Goal: Transaction & Acquisition: Purchase product/service

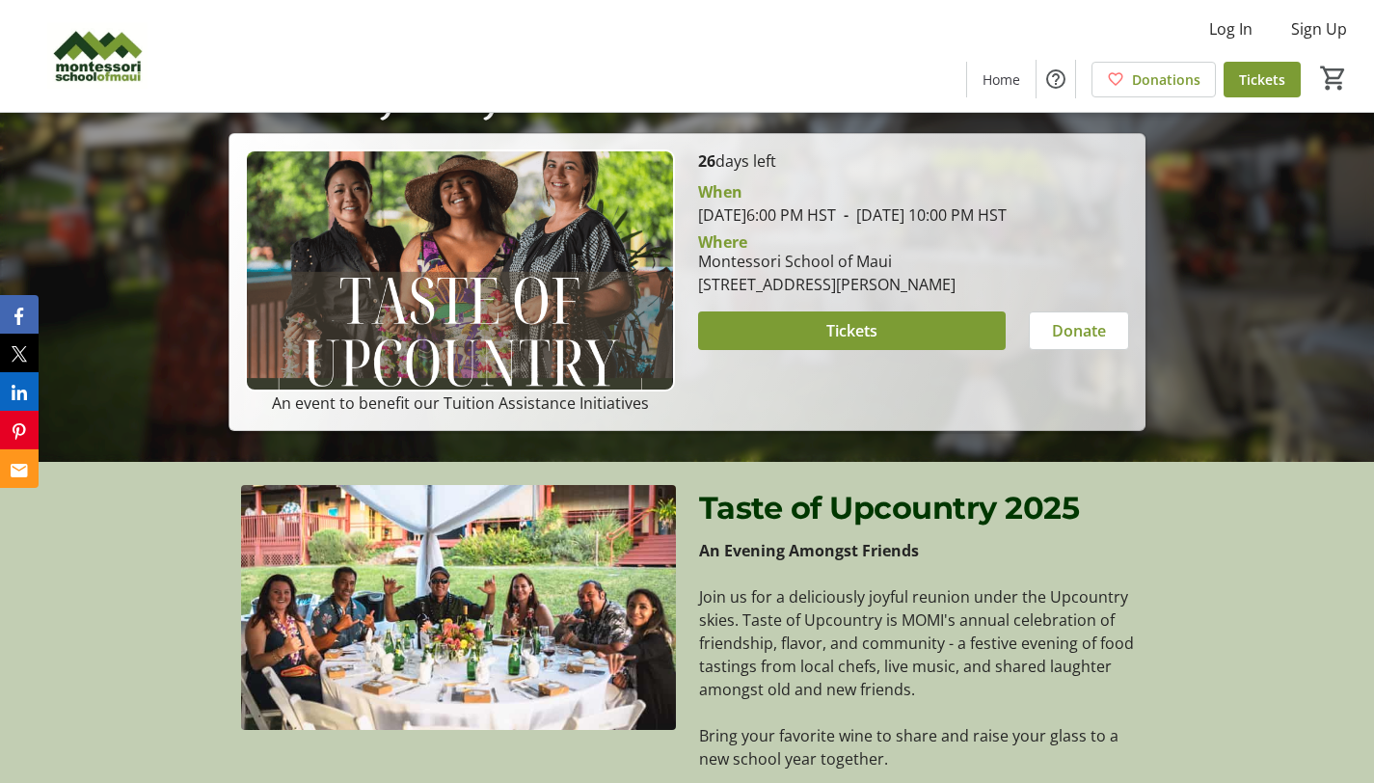
scroll to position [316, 0]
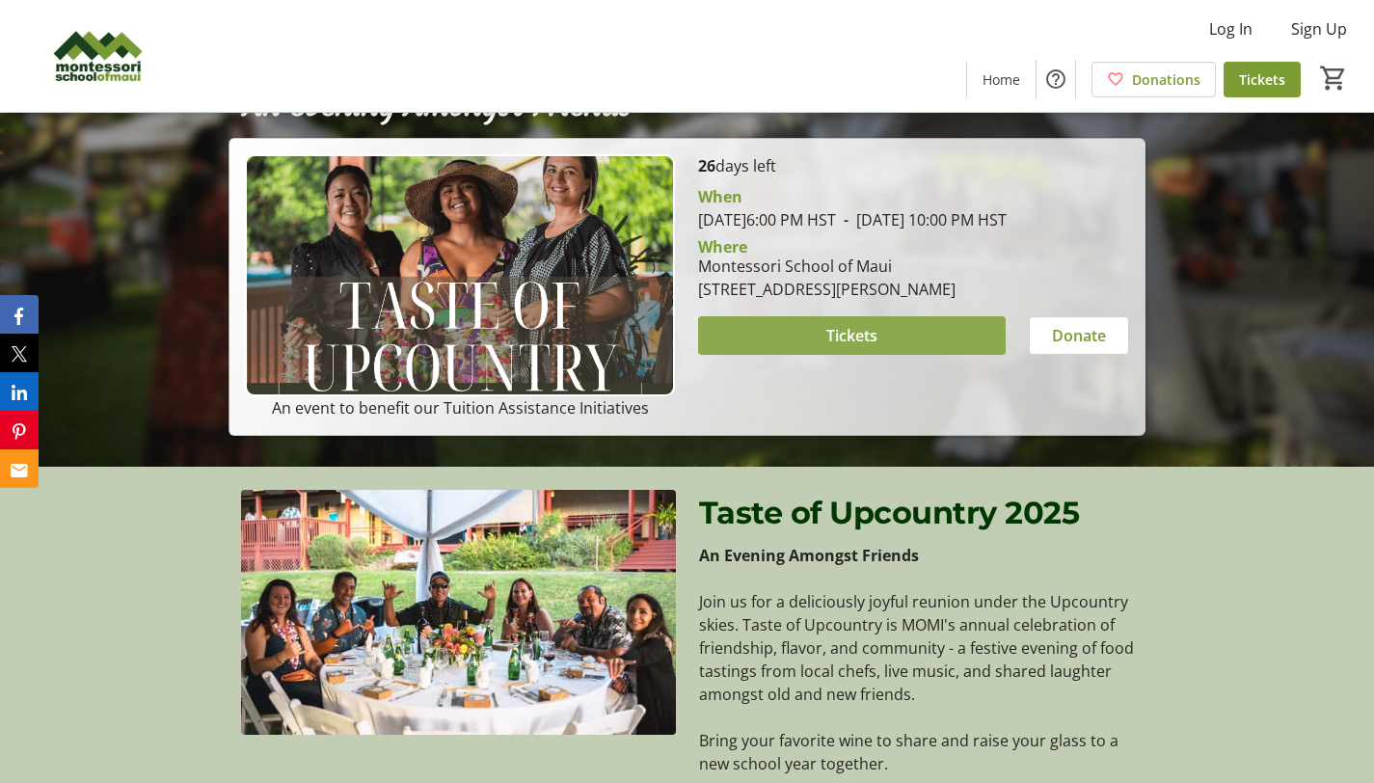
click at [847, 347] on span "Tickets" at bounding box center [851, 335] width 51 height 23
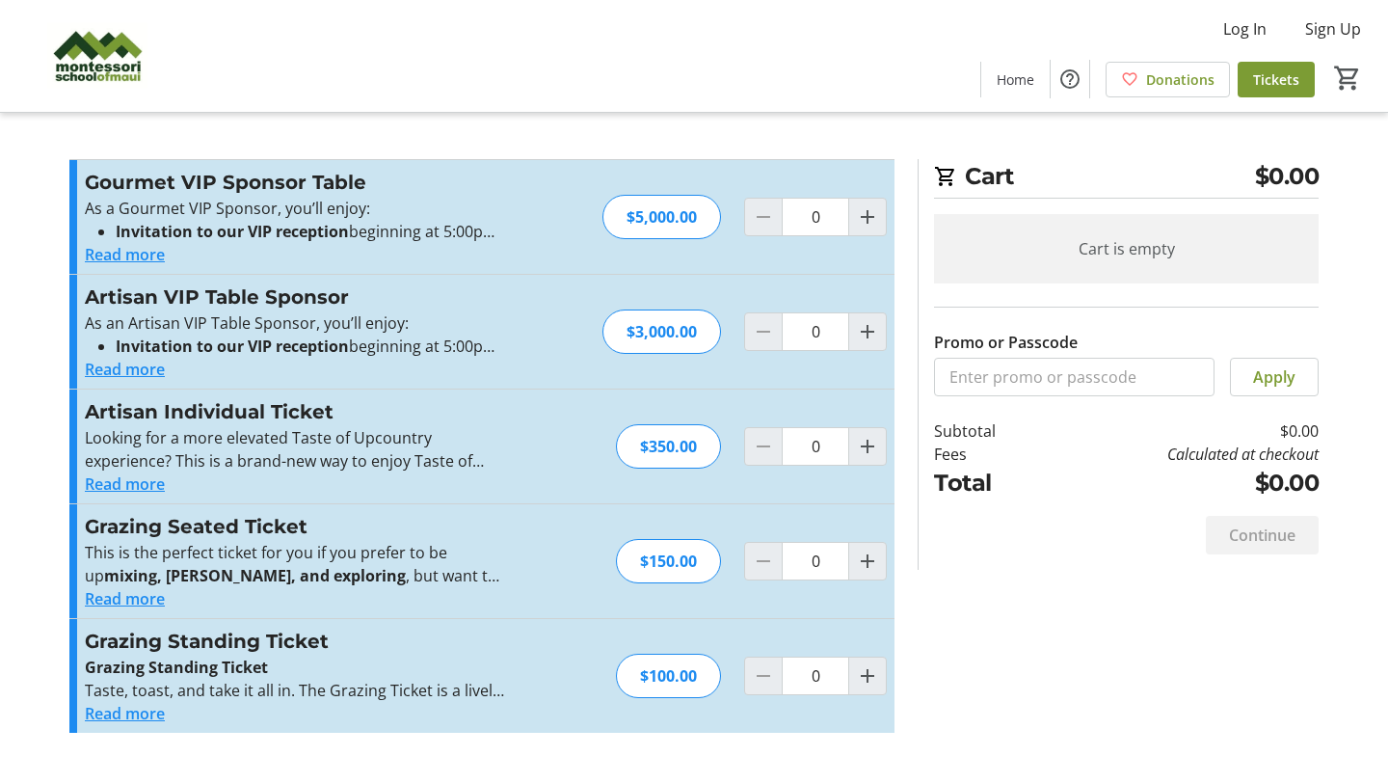
click at [135, 597] on button "Read more" at bounding box center [125, 598] width 80 height 23
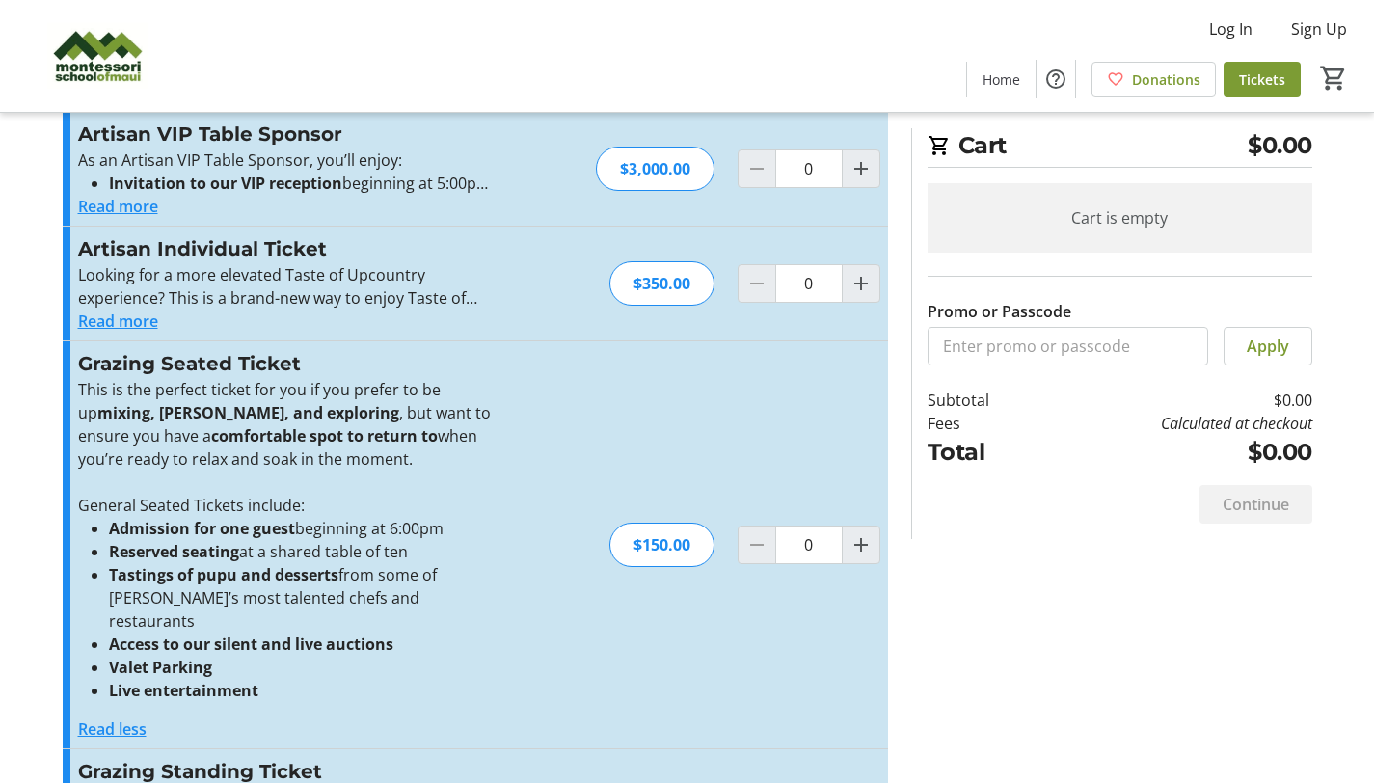
scroll to position [163, 0]
click at [132, 320] on button "Read more" at bounding box center [118, 321] width 80 height 23
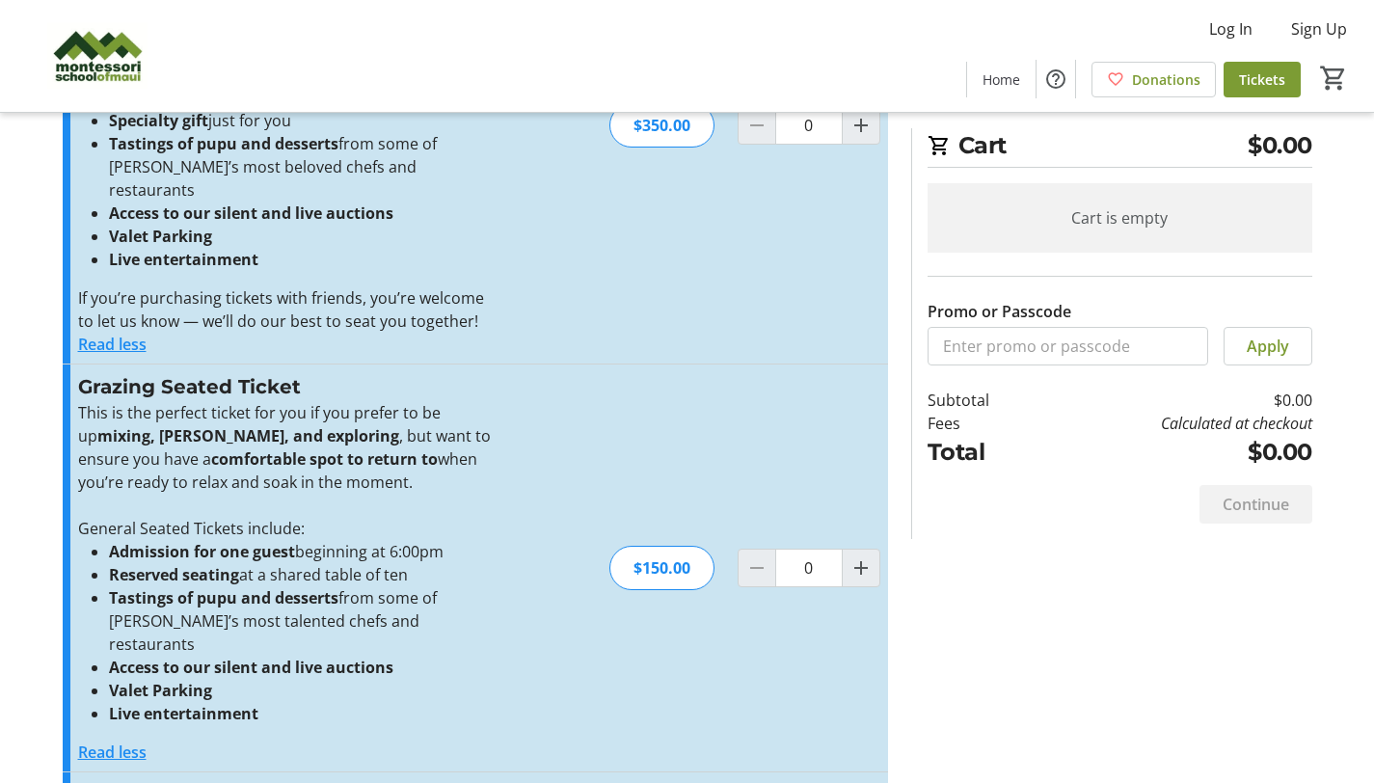
scroll to position [582, 0]
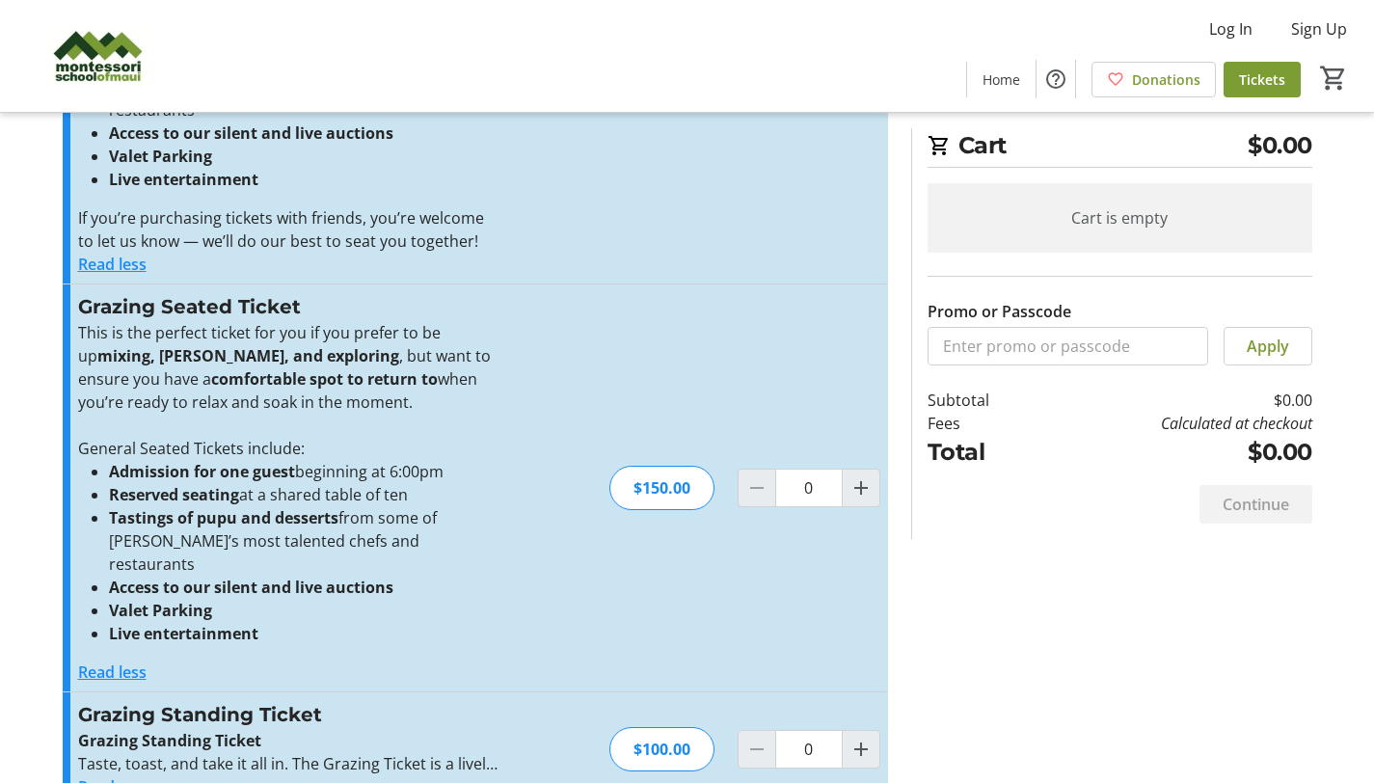
click at [142, 775] on button "Read more" at bounding box center [118, 786] width 80 height 23
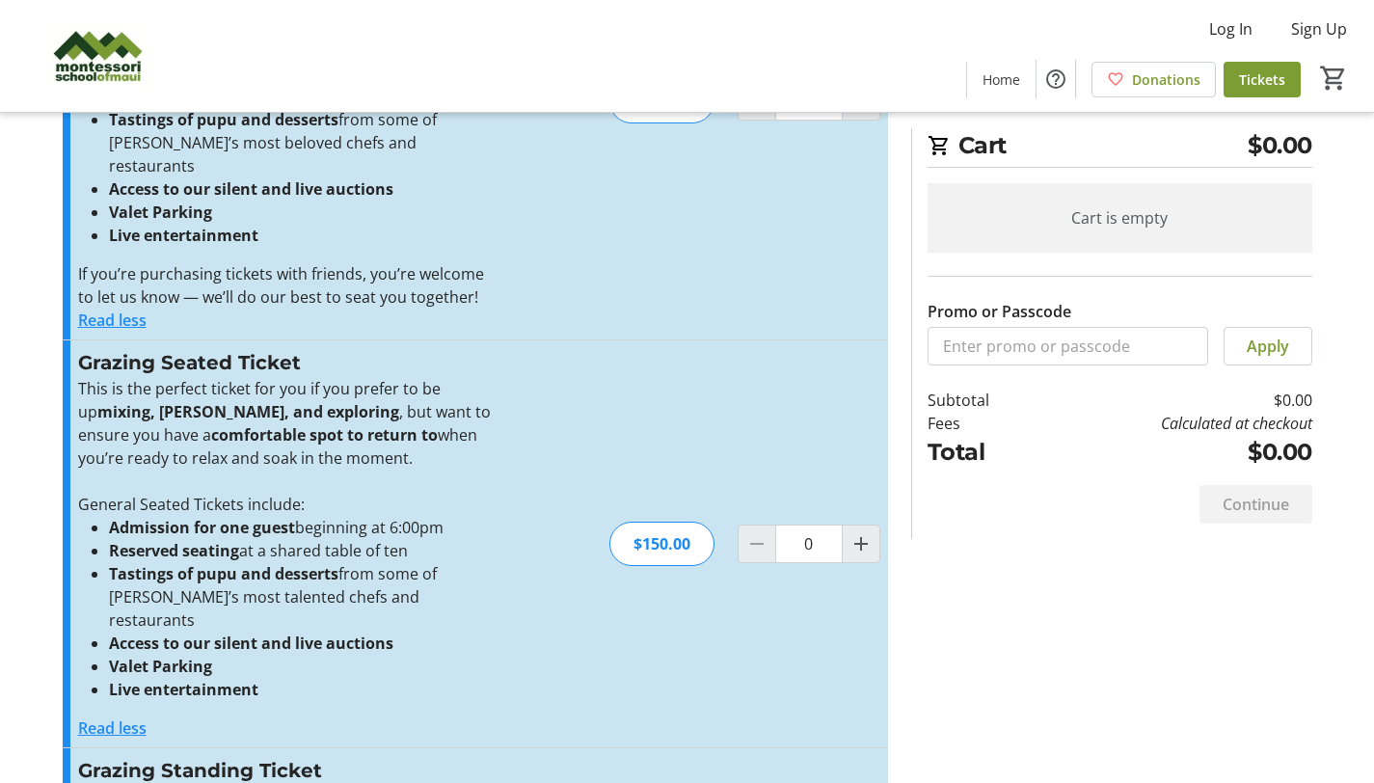
scroll to position [469, 0]
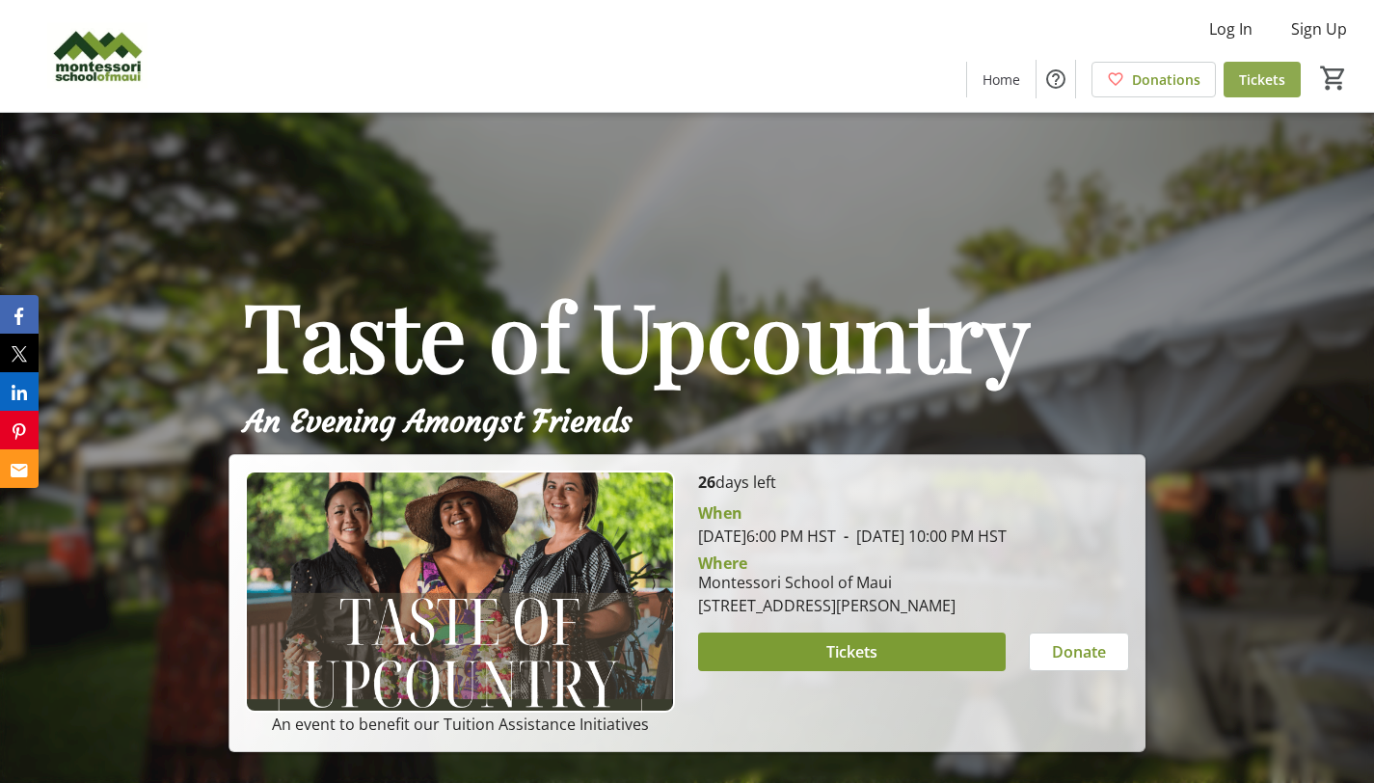
click at [1265, 78] on span "Tickets" at bounding box center [1262, 79] width 46 height 20
click at [992, 77] on span "Home" at bounding box center [1002, 79] width 38 height 20
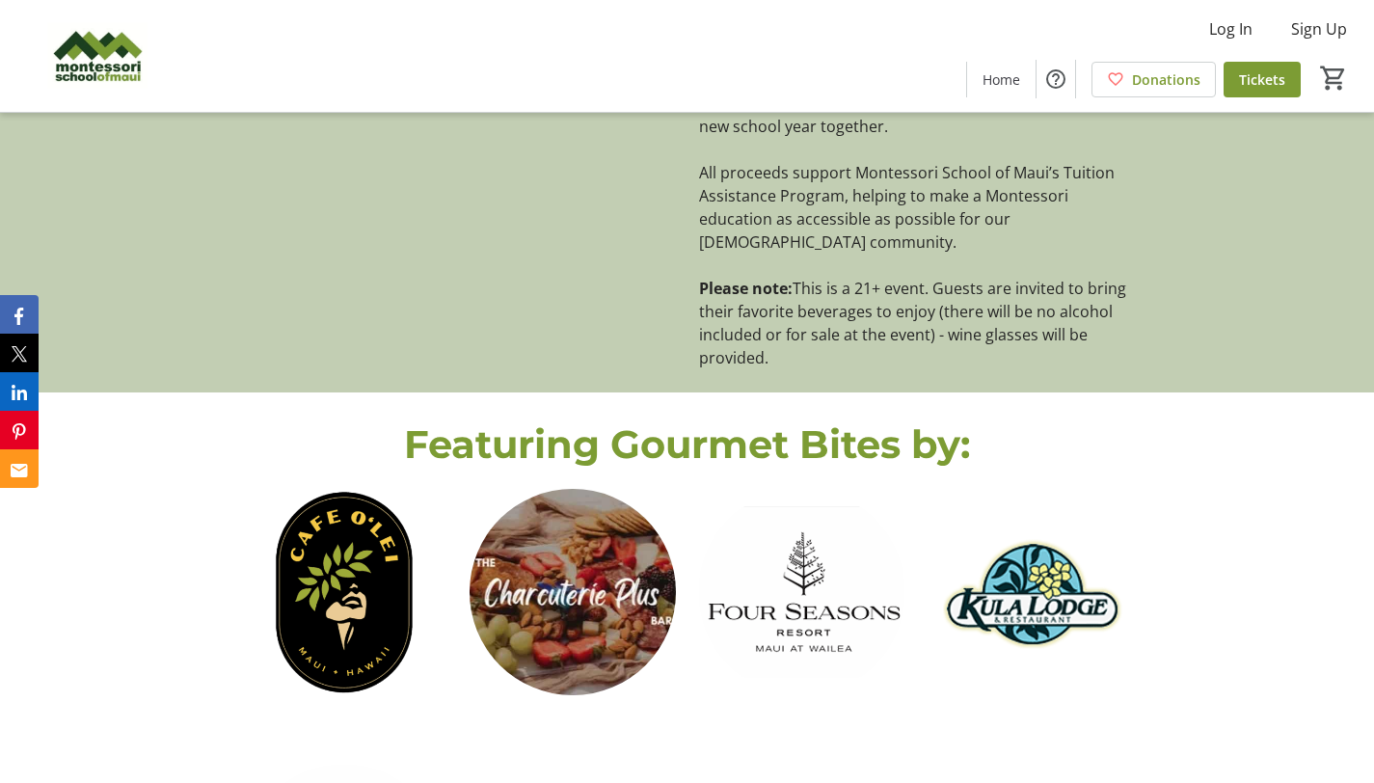
scroll to position [923, 0]
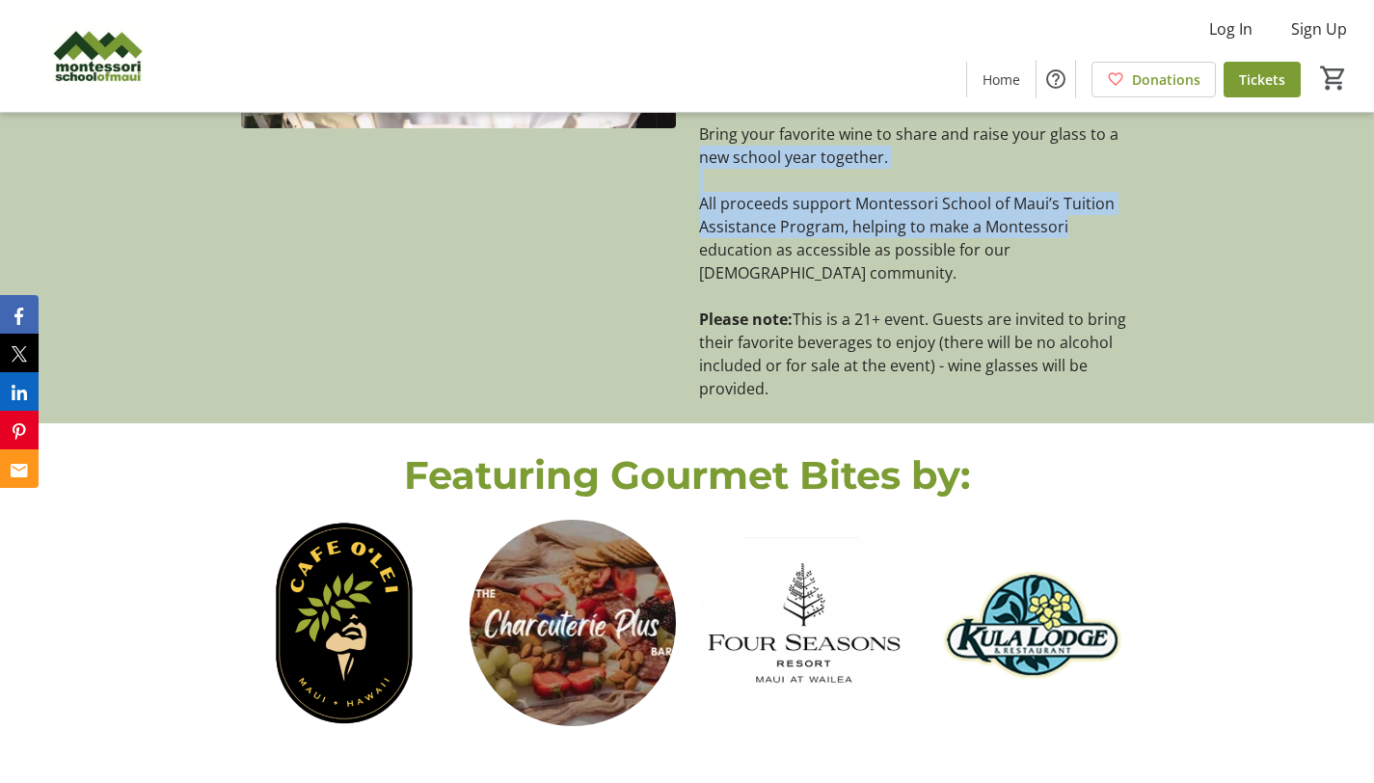
drag, startPoint x: 1380, startPoint y: 336, endPoint x: 1366, endPoint y: 144, distance: 192.3
click at [1366, 144] on div "Taste of Upcountry 2025 An Evening Amongst Friends Join us for a deliciously jo…" at bounding box center [687, 141] width 1374 height 563
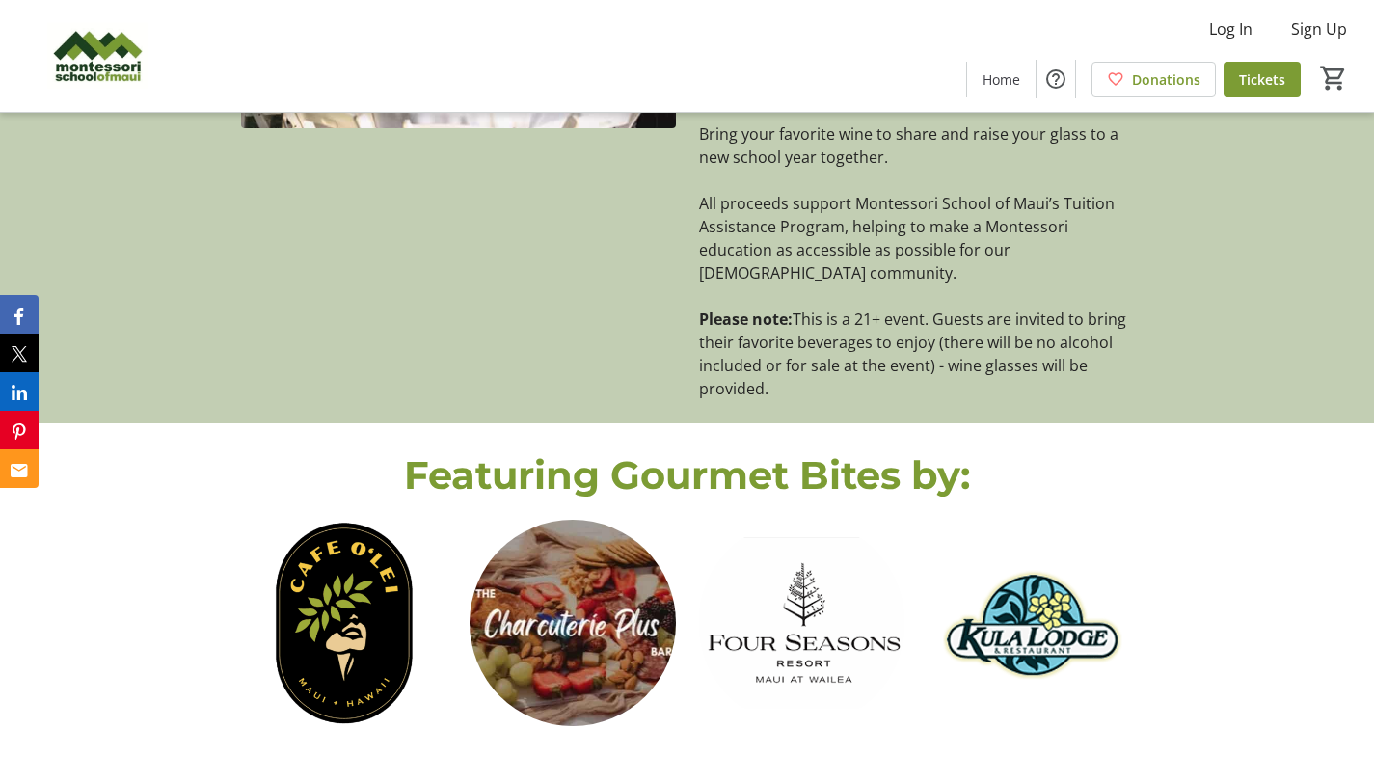
click at [1261, 448] on div "Featuring Gourmet Bites by:" at bounding box center [687, 758] width 1374 height 670
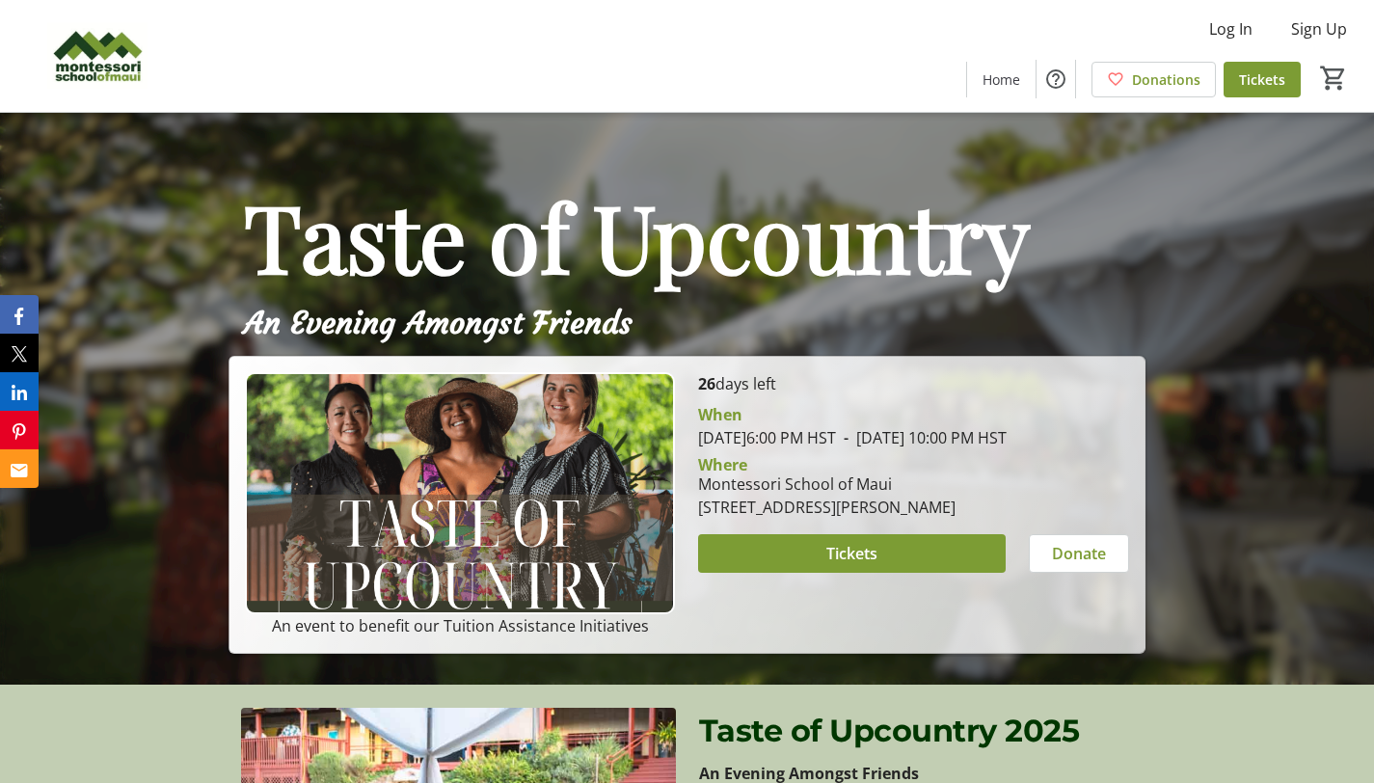
scroll to position [0, 0]
